Goal: Task Accomplishment & Management: Manage account settings

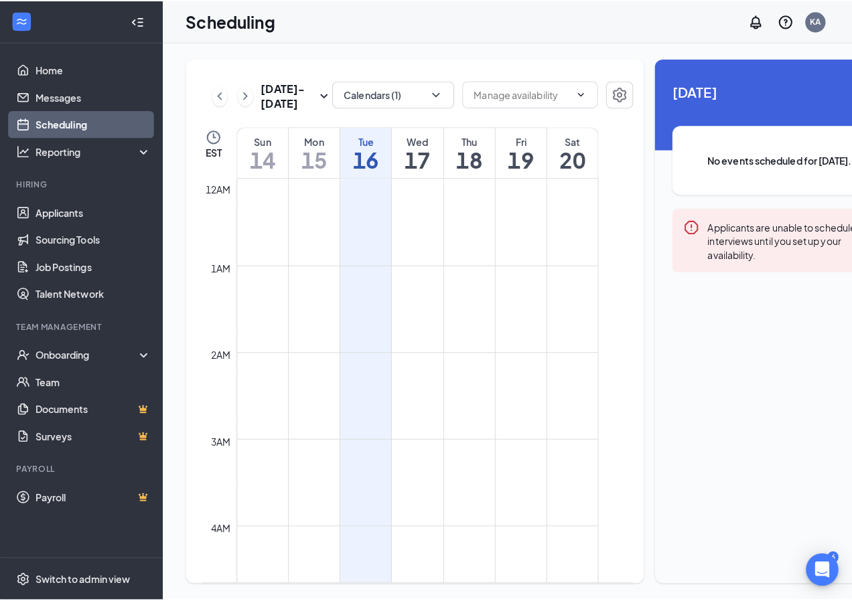
scroll to position [658, 0]
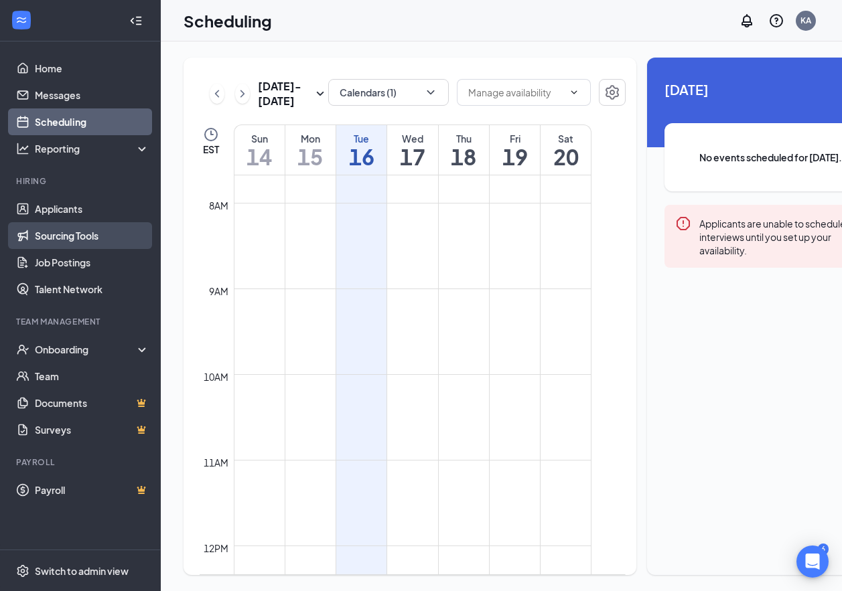
click at [49, 234] on link "Sourcing Tools" at bounding box center [92, 235] width 114 height 27
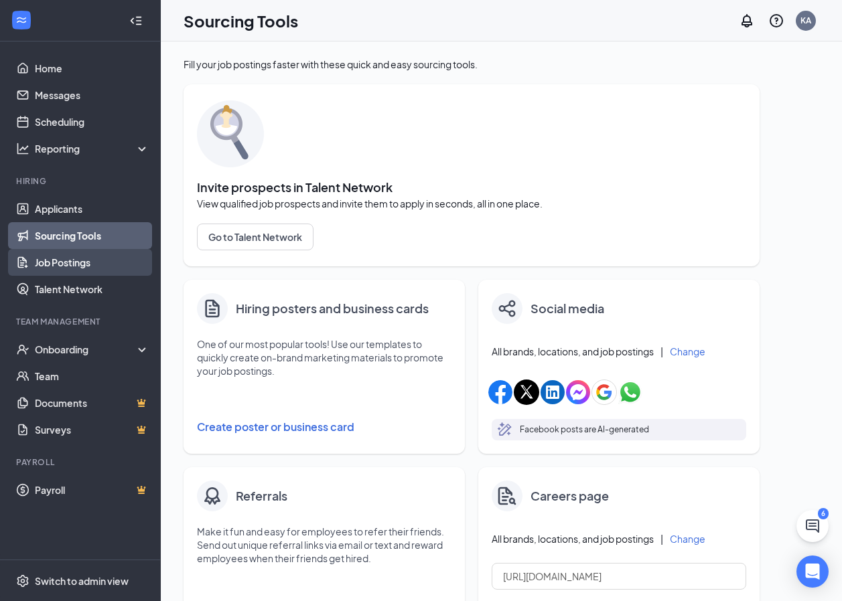
click at [55, 259] on link "Job Postings" at bounding box center [92, 262] width 114 height 27
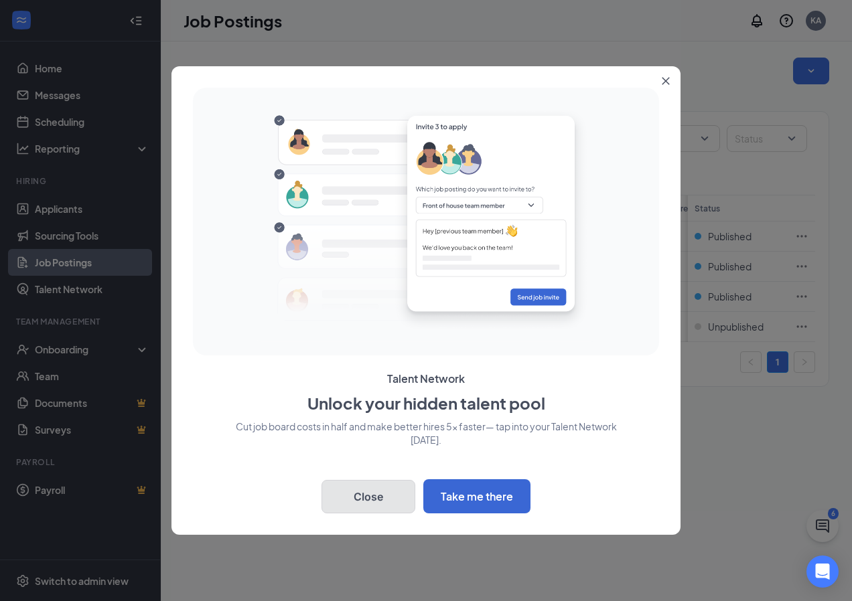
click at [347, 495] on button "Close" at bounding box center [368, 496] width 94 height 33
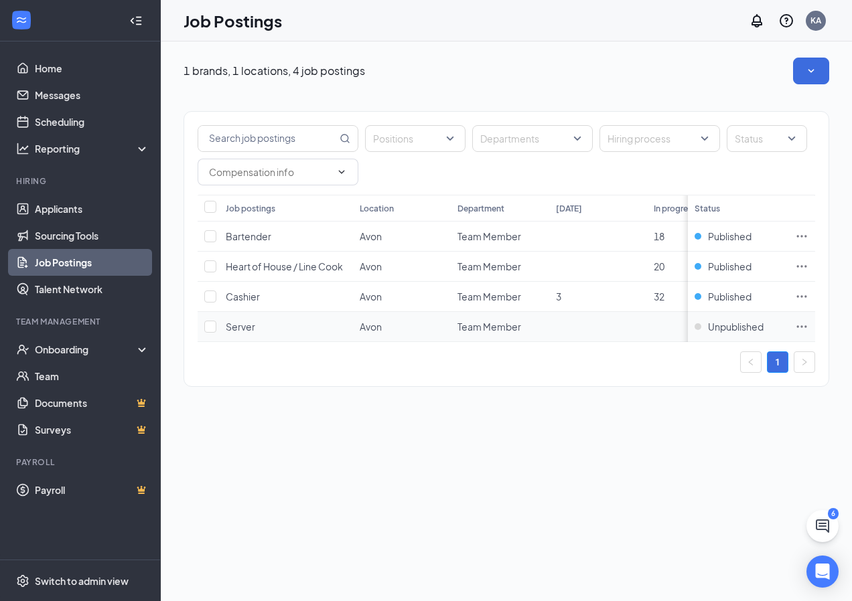
click at [796, 326] on icon "Ellipses" at bounding box center [801, 326] width 13 height 13
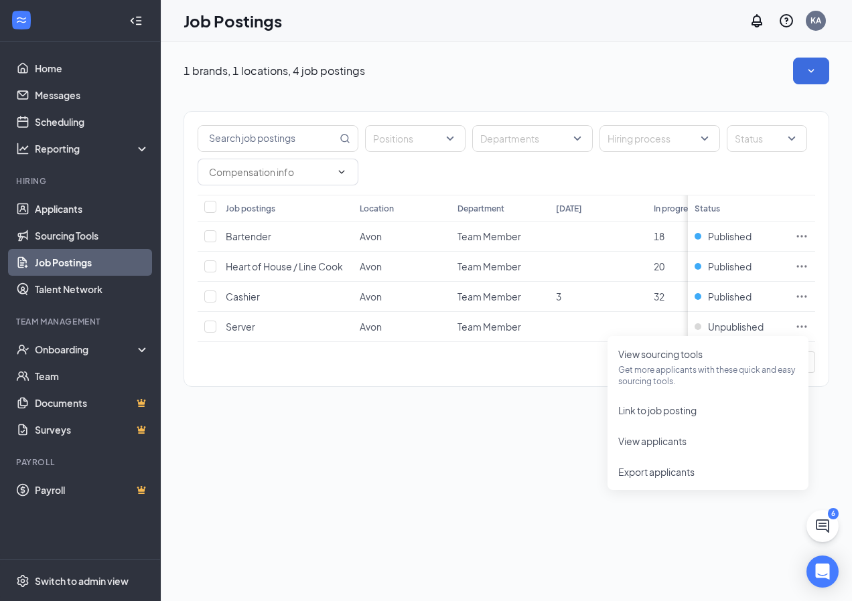
drag, startPoint x: 536, startPoint y: 428, endPoint x: 547, endPoint y: 426, distance: 11.6
click at [537, 428] on div "1 brands, 1 locations, 4 job postings Positions Departments Hiring process Stat…" at bounding box center [506, 322] width 691 height 560
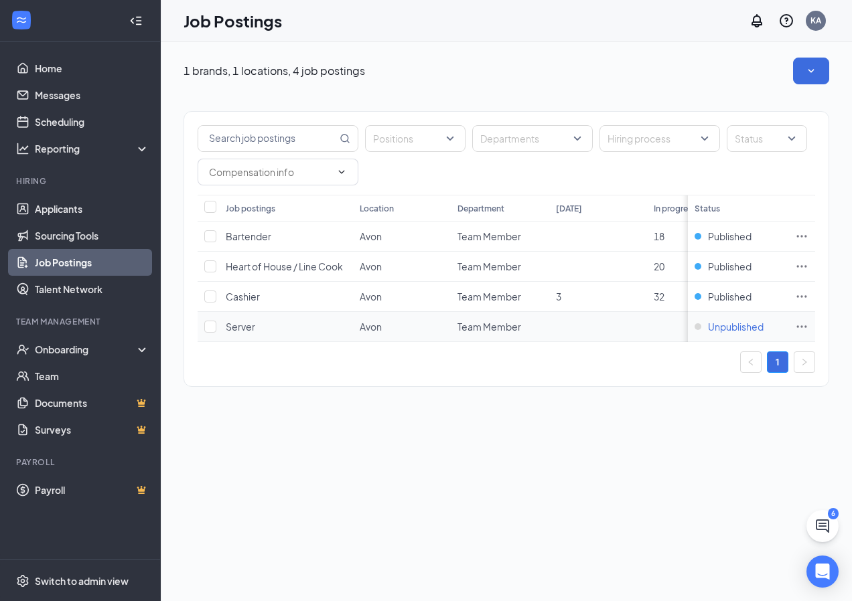
click at [696, 325] on div "Unpublished" at bounding box center [728, 326] width 69 height 13
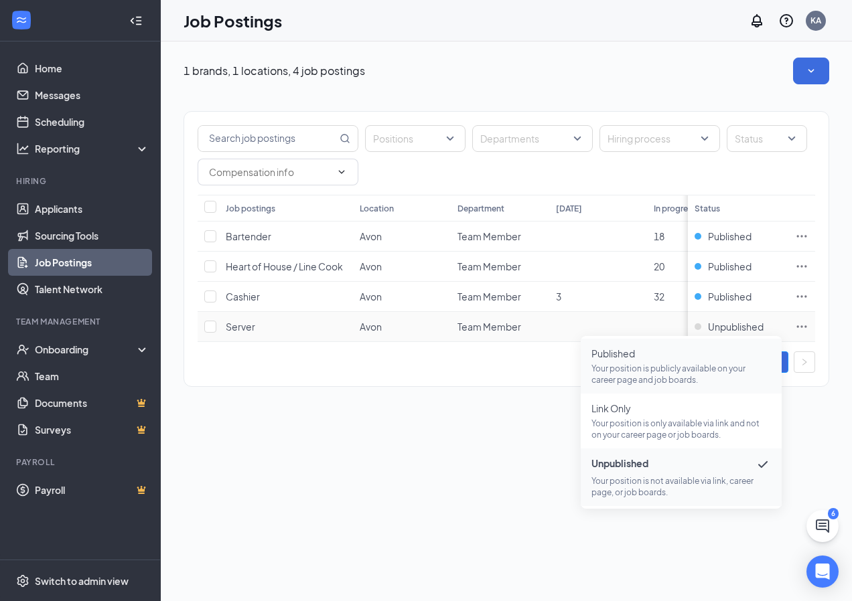
click at [663, 370] on p "Your position is publicly available on your career page and job boards." at bounding box center [680, 374] width 179 height 23
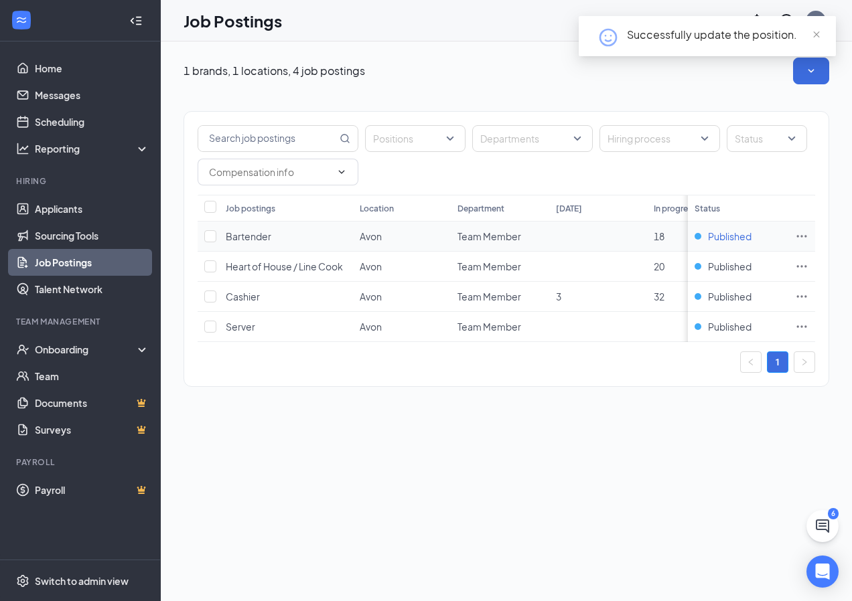
click at [722, 232] on span "Published" at bounding box center [730, 236] width 44 height 13
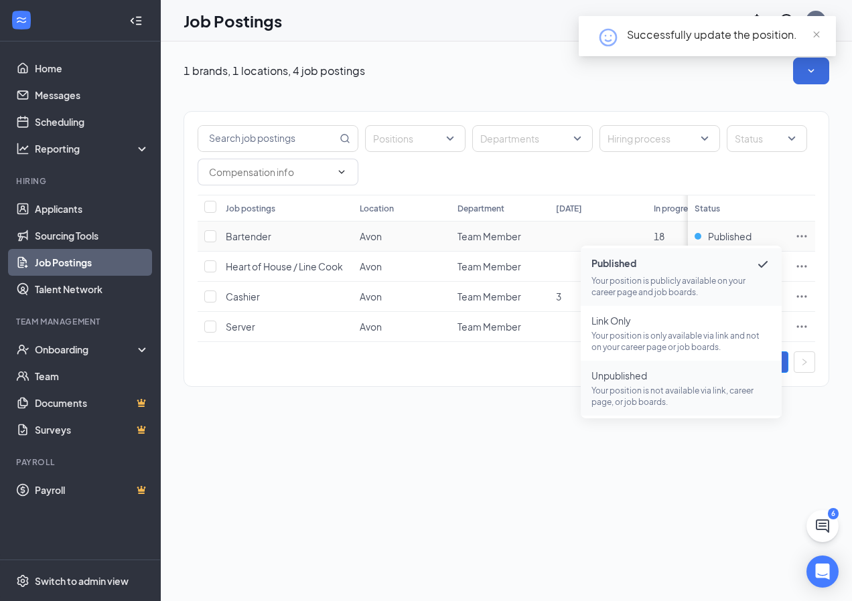
click at [643, 377] on span "Unpublished" at bounding box center [680, 375] width 179 height 13
